Goal: Transaction & Acquisition: Obtain resource

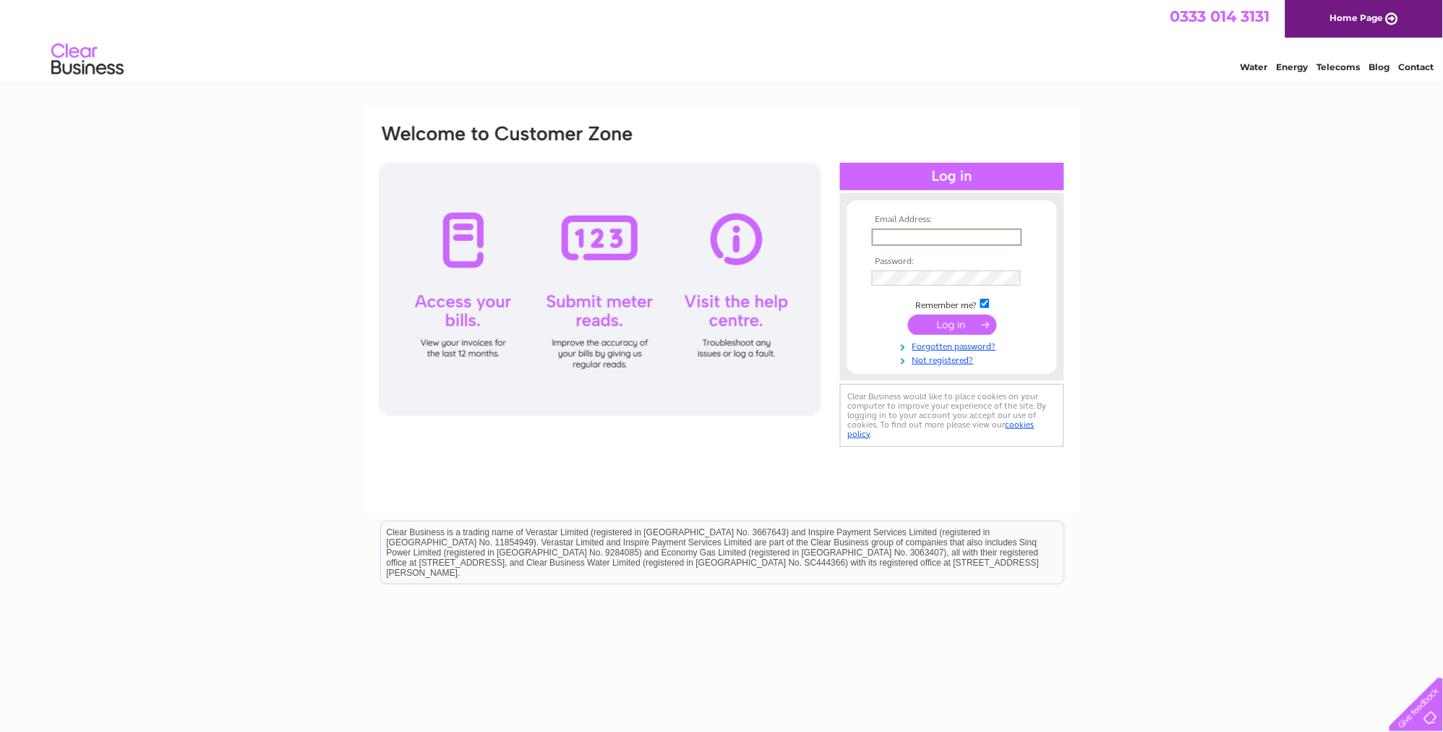
click at [902, 239] on input "text" at bounding box center [947, 236] width 150 height 17
type input "[EMAIL_ADDRESS][DOMAIN_NAME]"
click at [908, 313] on input "submit" at bounding box center [952, 323] width 89 height 20
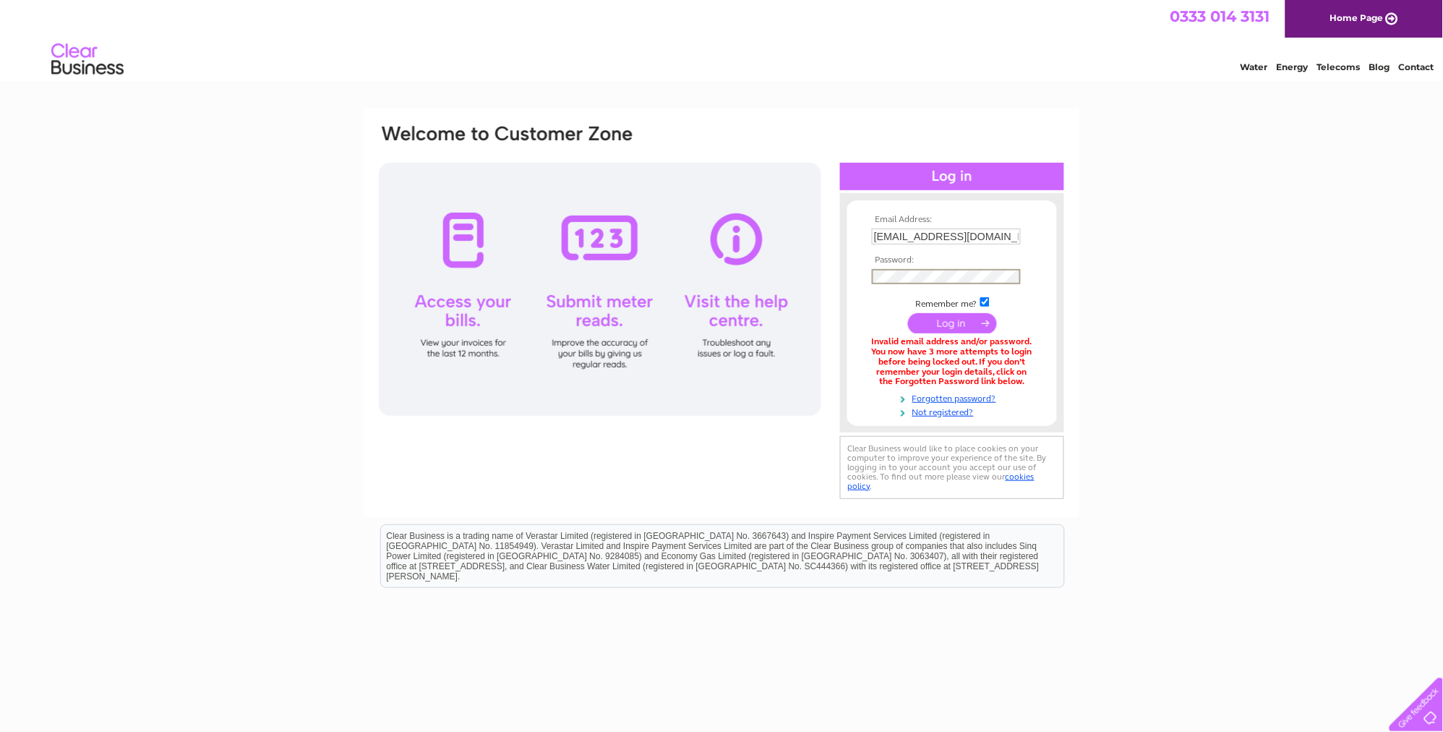
click at [935, 321] on input "submit" at bounding box center [952, 323] width 89 height 20
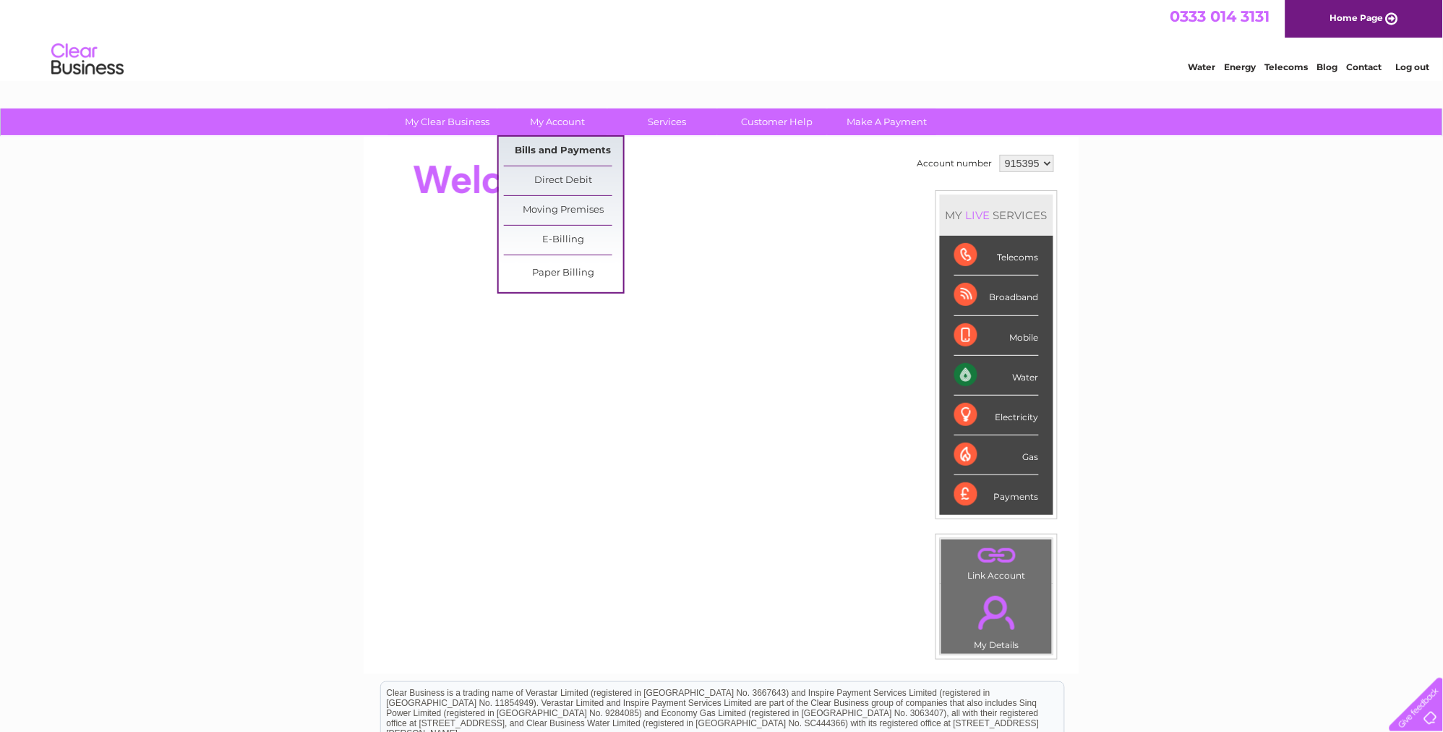
click at [555, 154] on link "Bills and Payments" at bounding box center [563, 151] width 119 height 29
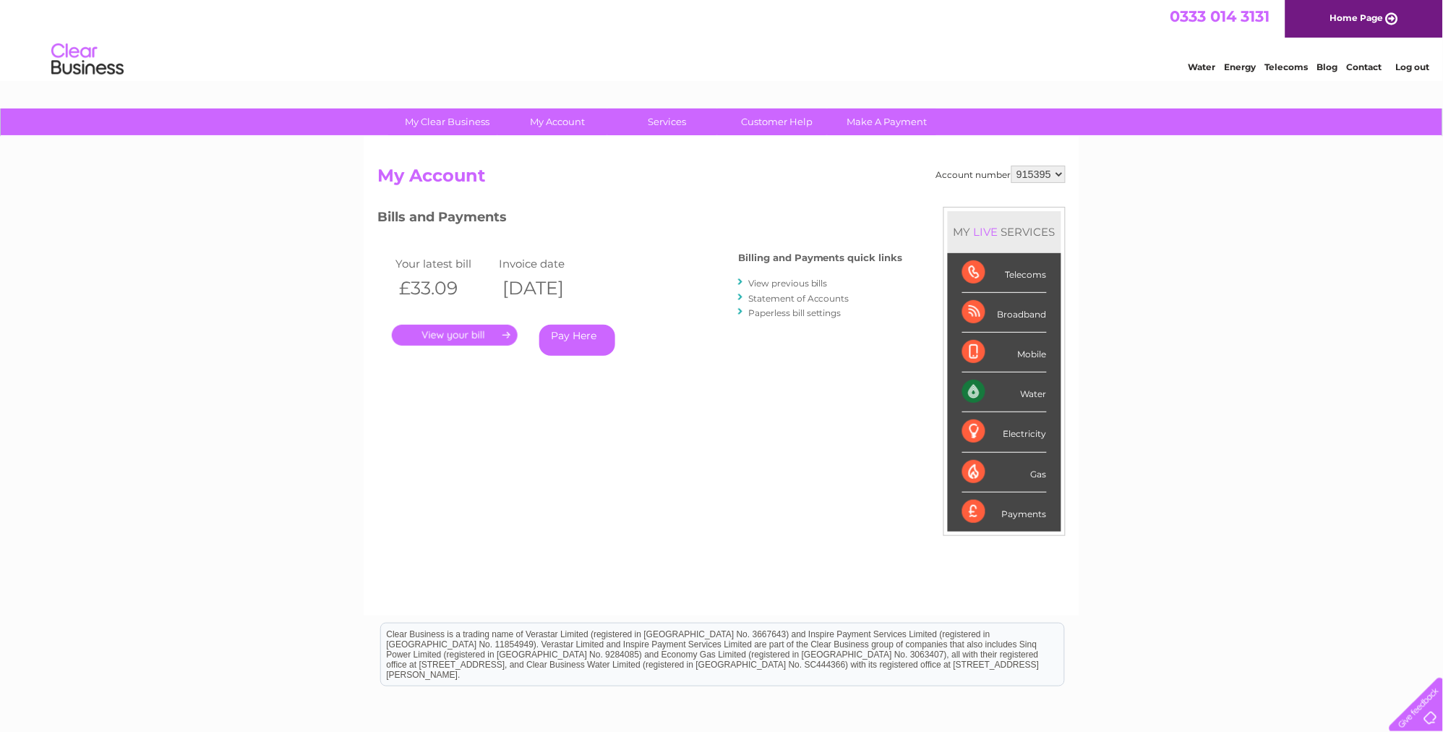
click at [468, 330] on link "." at bounding box center [455, 335] width 126 height 21
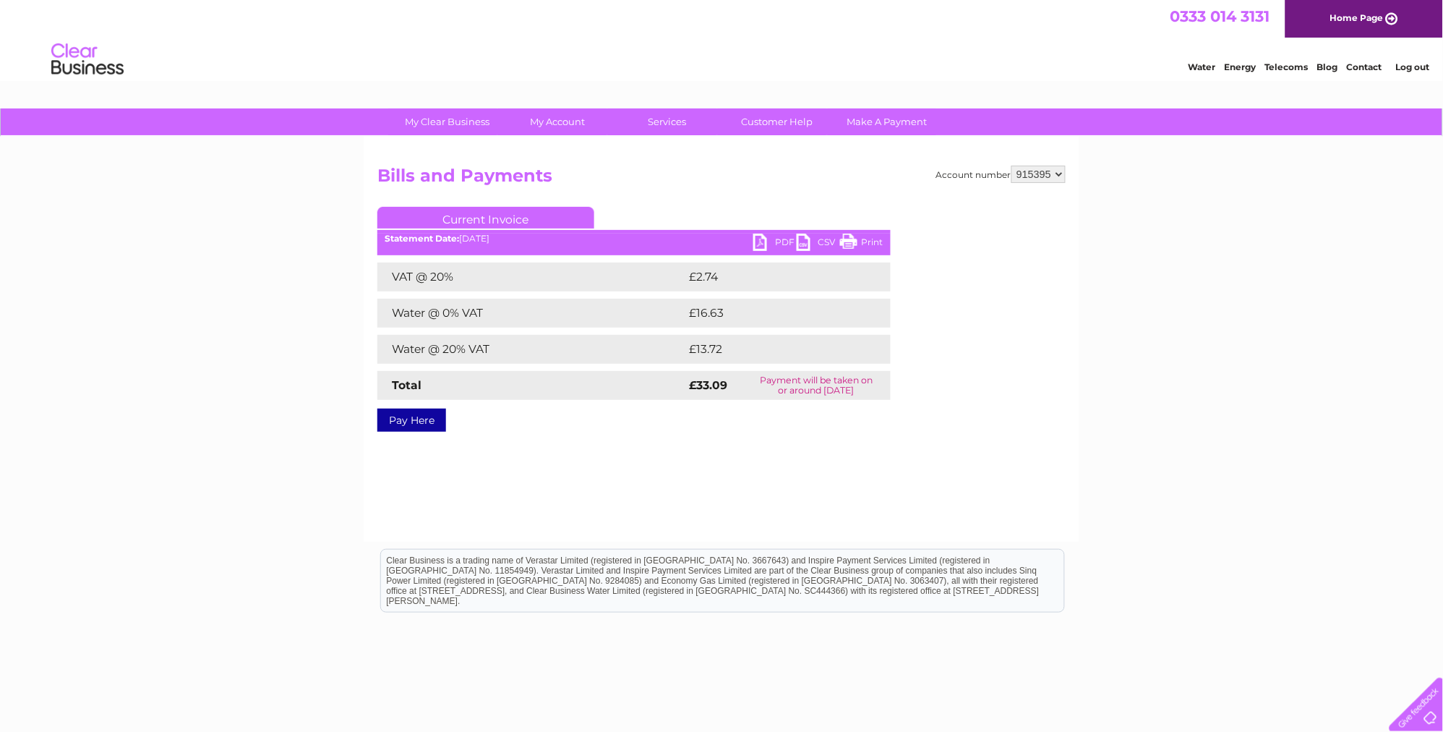
click at [765, 234] on link "PDF" at bounding box center [774, 244] width 43 height 21
